Goal: Task Accomplishment & Management: Use online tool/utility

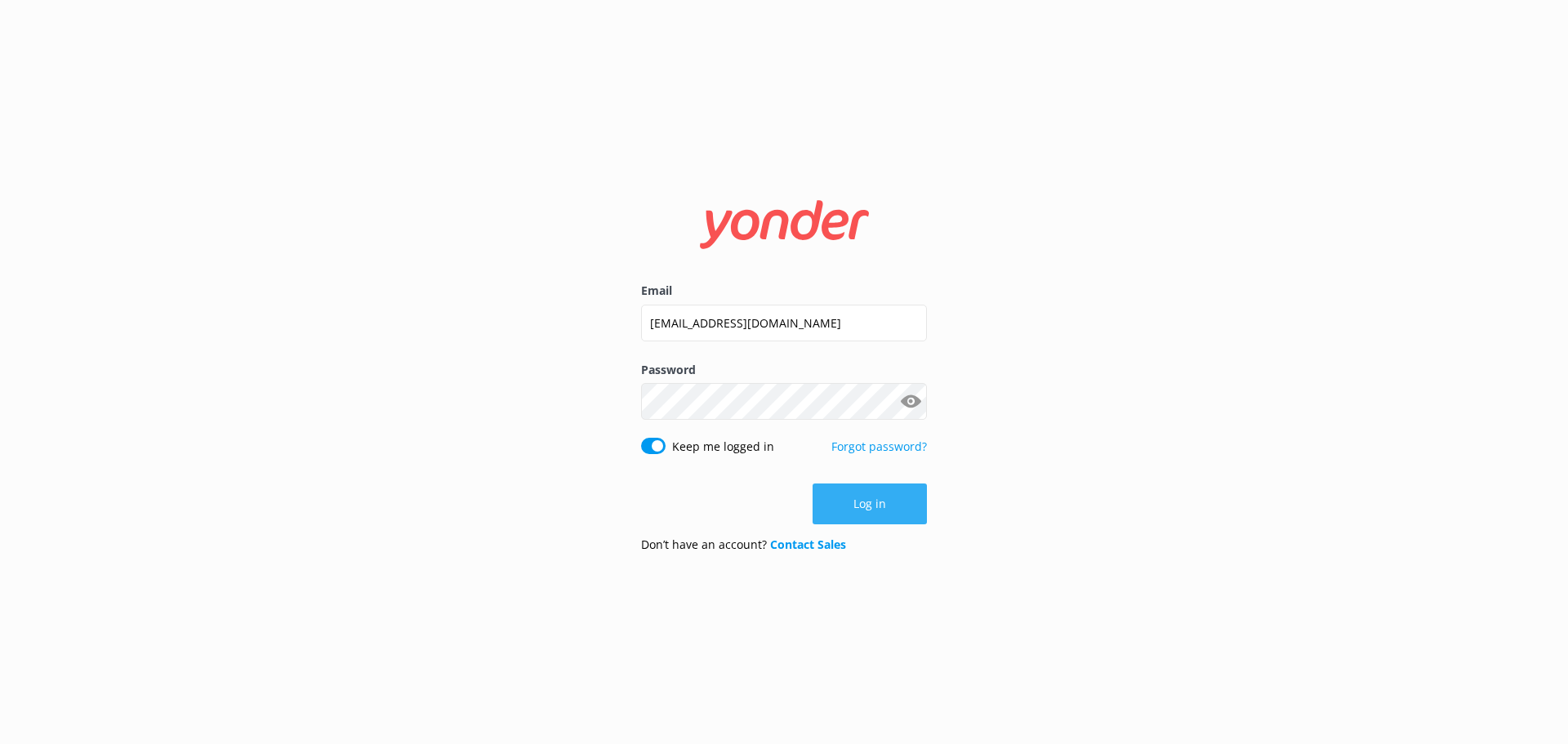
click at [853, 498] on button "Log in" at bounding box center [869, 504] width 114 height 41
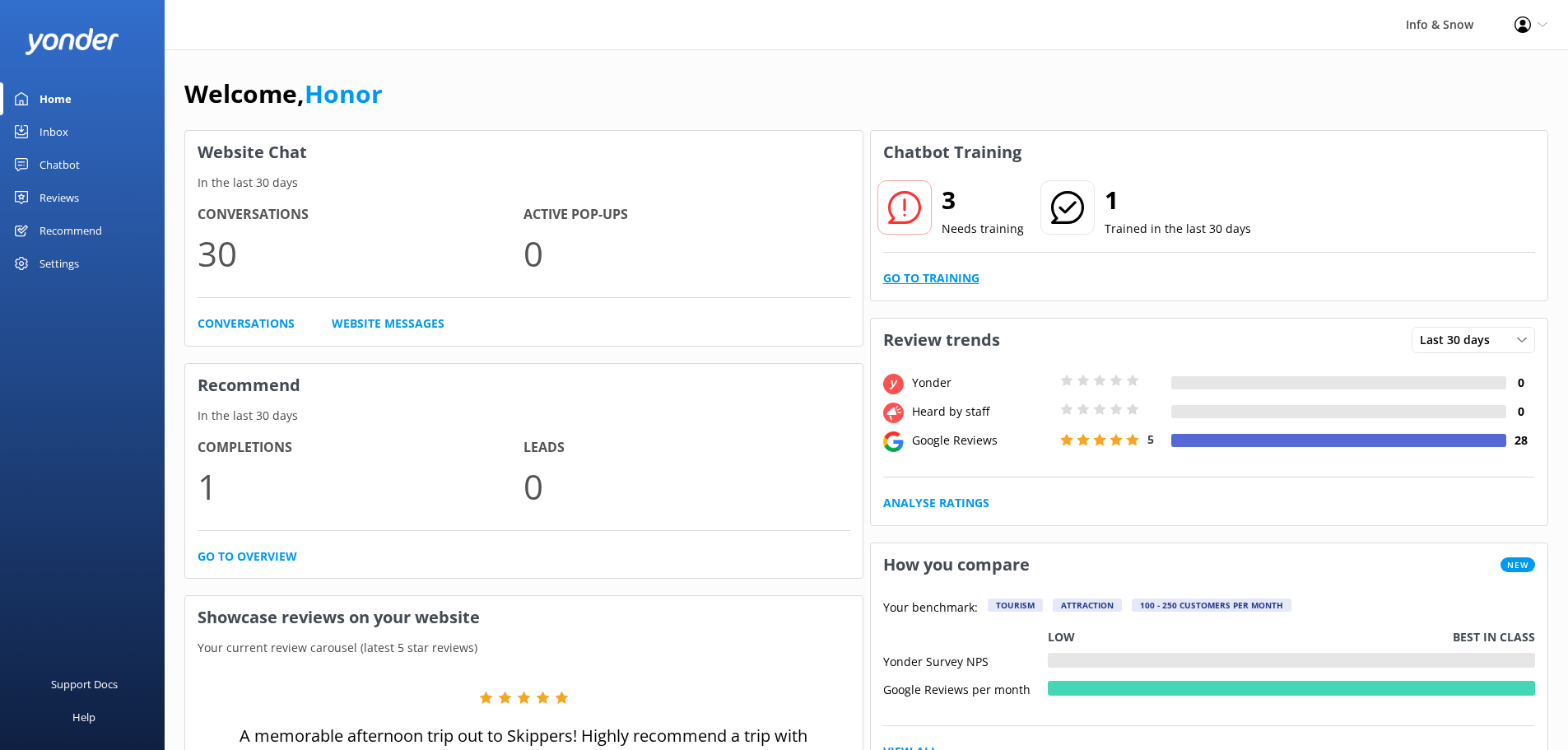
click at [953, 274] on link "Go to Training" at bounding box center [931, 278] width 96 height 18
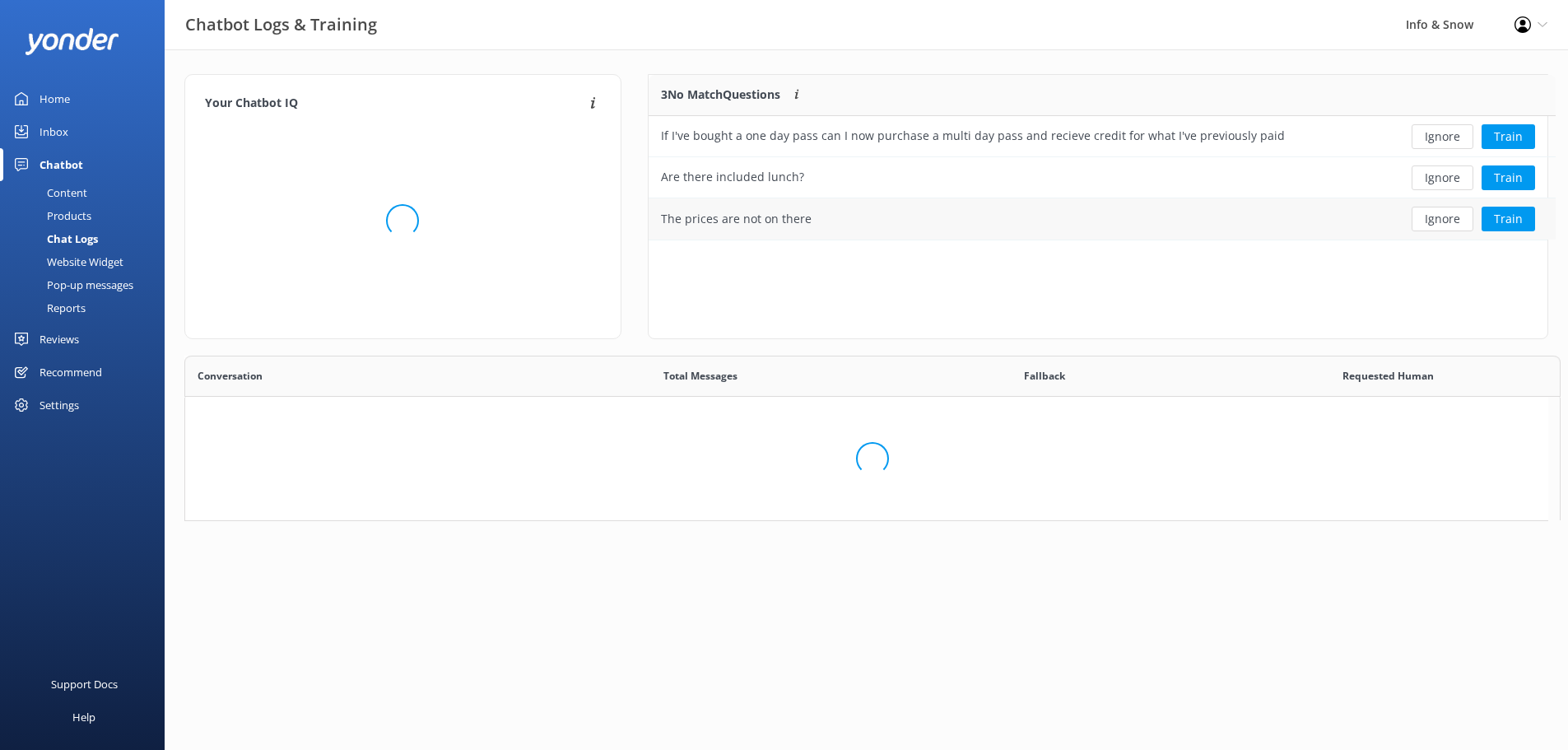
scroll to position [565, 1350]
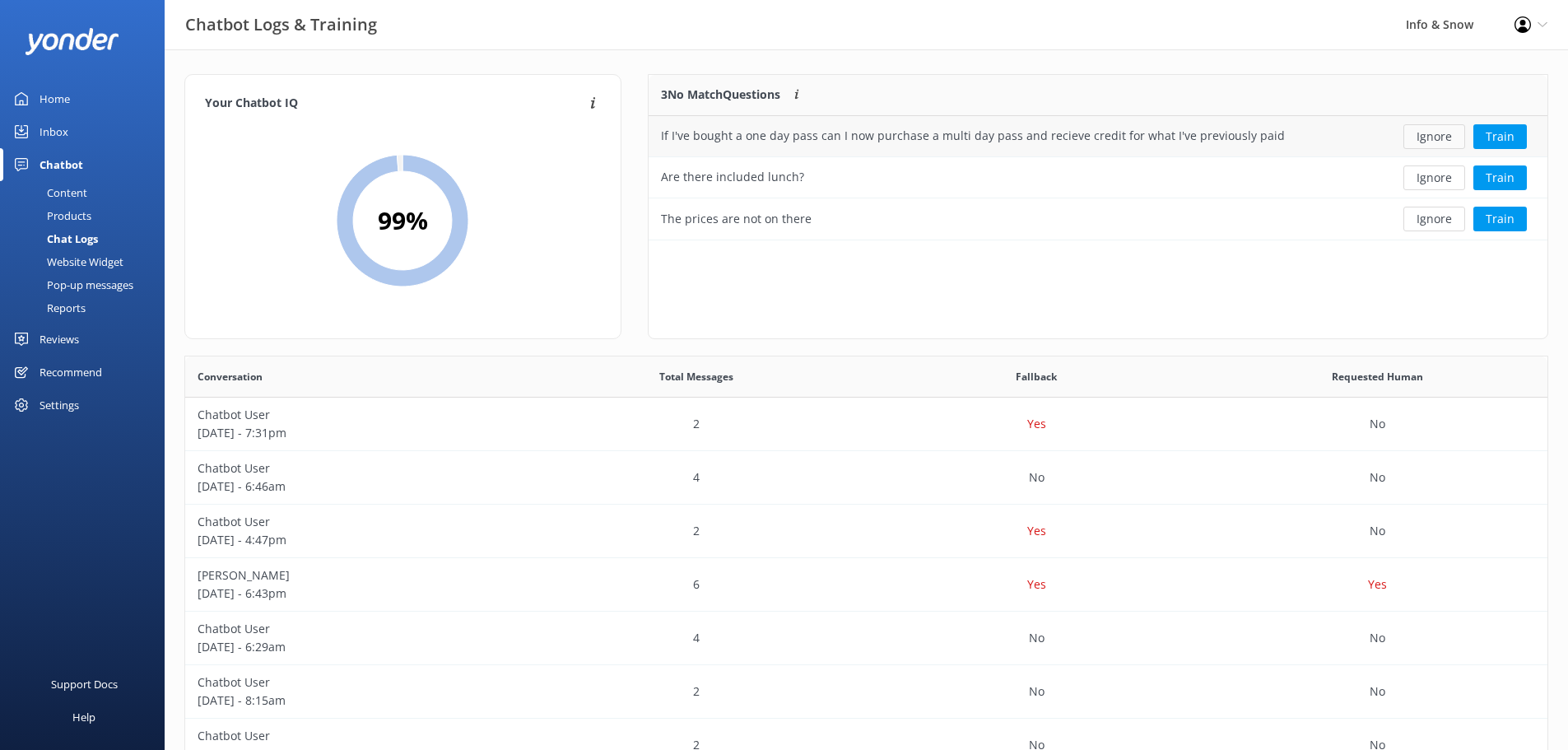
click at [1424, 139] on button "Ignore" at bounding box center [1434, 137] width 61 height 25
click at [1260, 141] on div "Are there included lunch?" at bounding box center [1007, 137] width 716 height 42
click at [1226, 152] on div "Are there included lunch?" at bounding box center [1007, 137] width 716 height 42
click at [1128, 138] on div "Are there included lunch?" at bounding box center [1007, 137] width 716 height 42
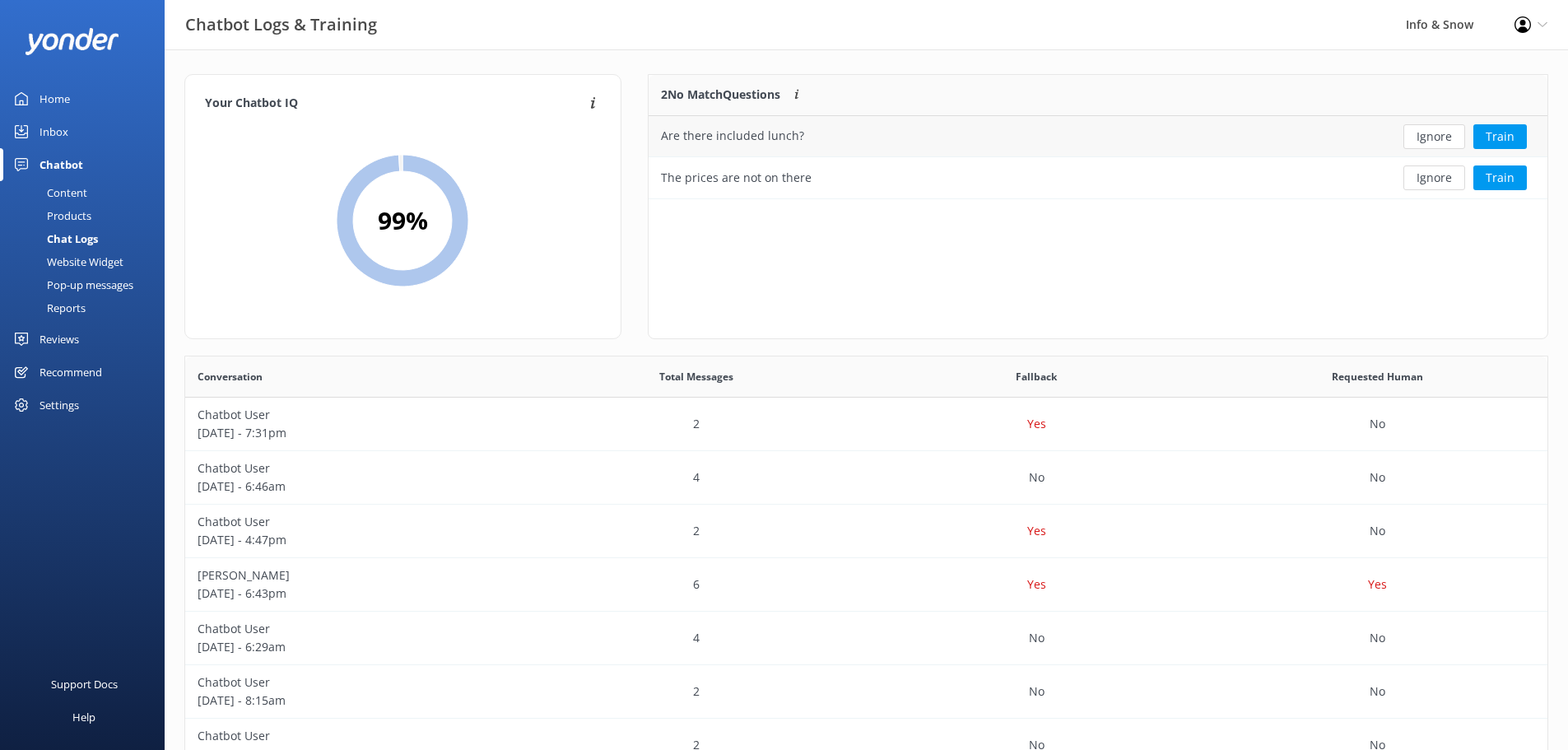
click at [873, 142] on div "Are there included lunch?" at bounding box center [1007, 137] width 716 height 42
click at [1430, 133] on button "Ignore" at bounding box center [1434, 137] width 61 height 25
click at [1429, 133] on button "Ignore" at bounding box center [1434, 137] width 61 height 25
